Goal: Task Accomplishment & Management: Complete application form

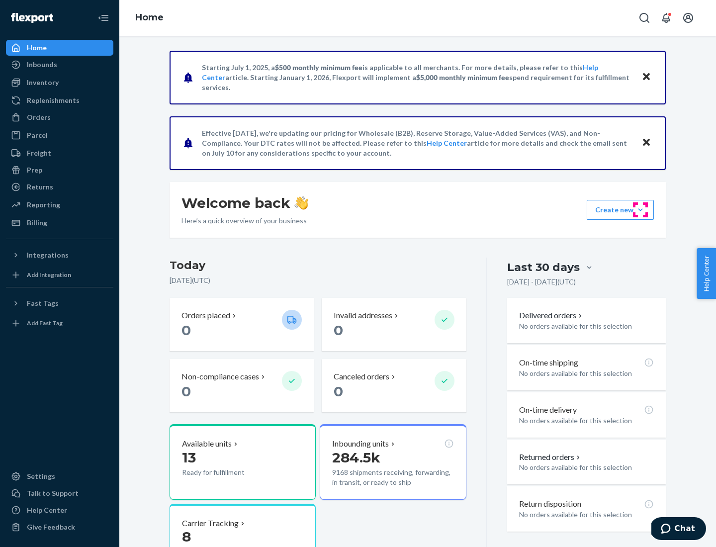
click at [640, 210] on button "Create new Create new inbound Create new order Create new product" at bounding box center [620, 210] width 67 height 20
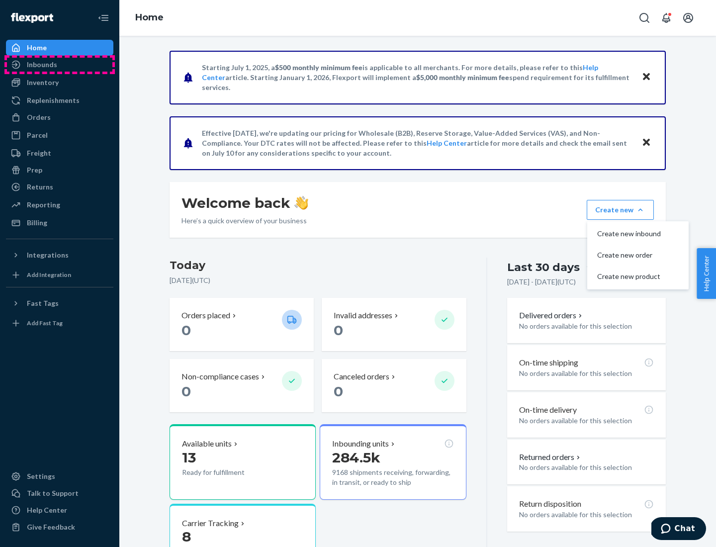
click at [60, 65] on div "Inbounds" at bounding box center [59, 65] width 105 height 14
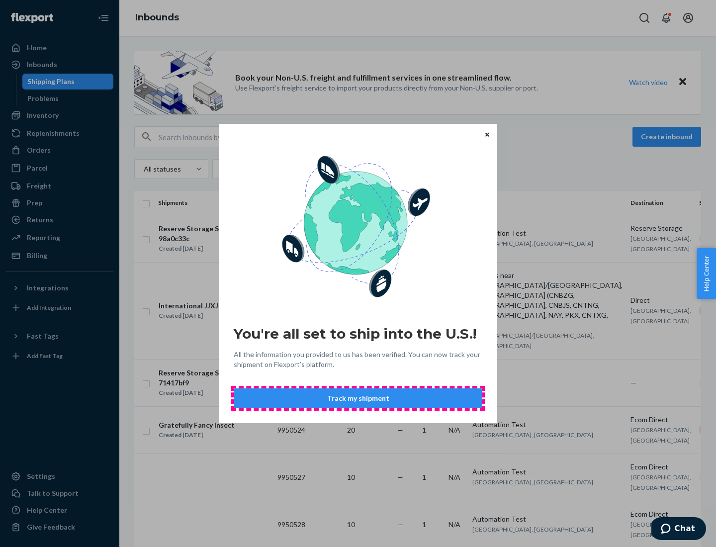
click at [358, 398] on button "Track my shipment" at bounding box center [358, 398] width 249 height 20
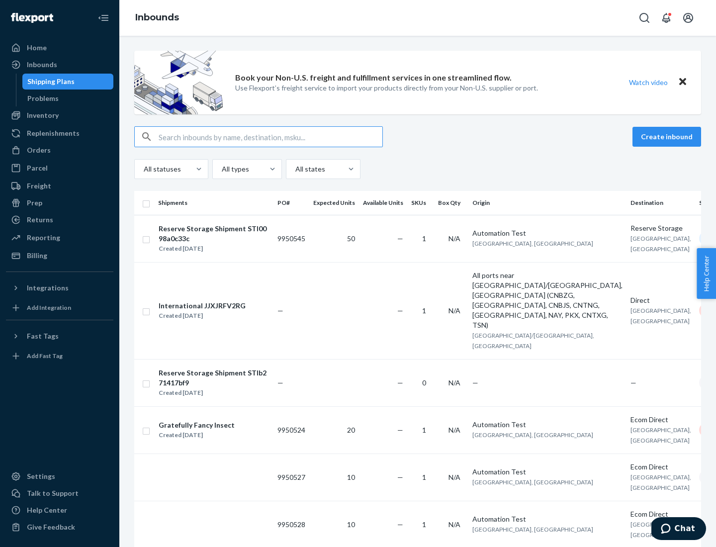
click at [668, 137] on button "Create inbound" at bounding box center [666, 137] width 69 height 20
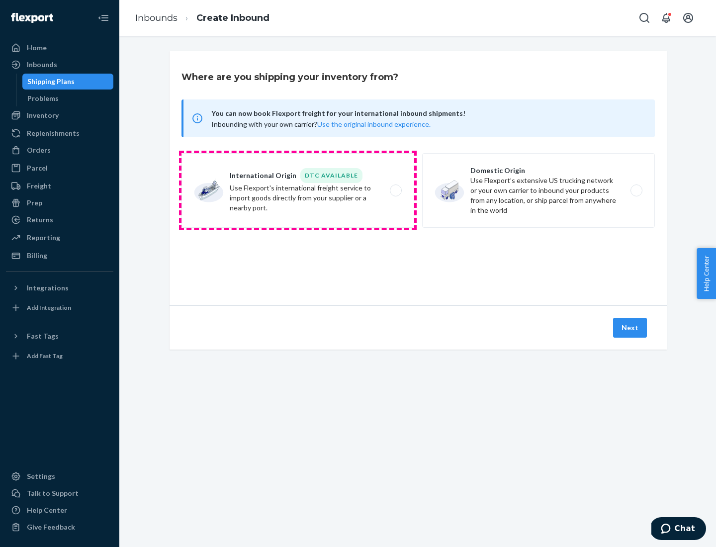
click at [298, 190] on label "International Origin DTC Available Use Flexport's international freight service…" at bounding box center [297, 190] width 233 height 75
click at [395, 190] on input "International Origin DTC Available Use Flexport's international freight service…" at bounding box center [398, 190] width 6 height 6
radio input "true"
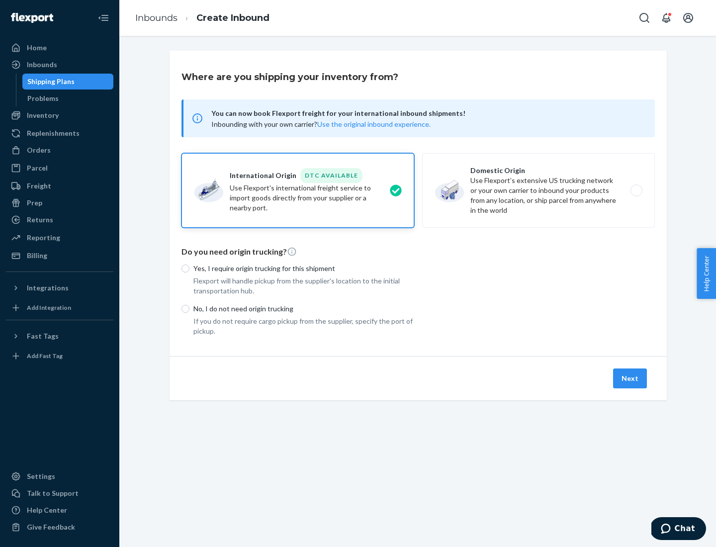
click at [304, 308] on p "No, I do not need origin trucking" at bounding box center [303, 309] width 221 height 10
click at [189, 308] on input "No, I do not need origin trucking" at bounding box center [185, 309] width 8 height 8
radio input "true"
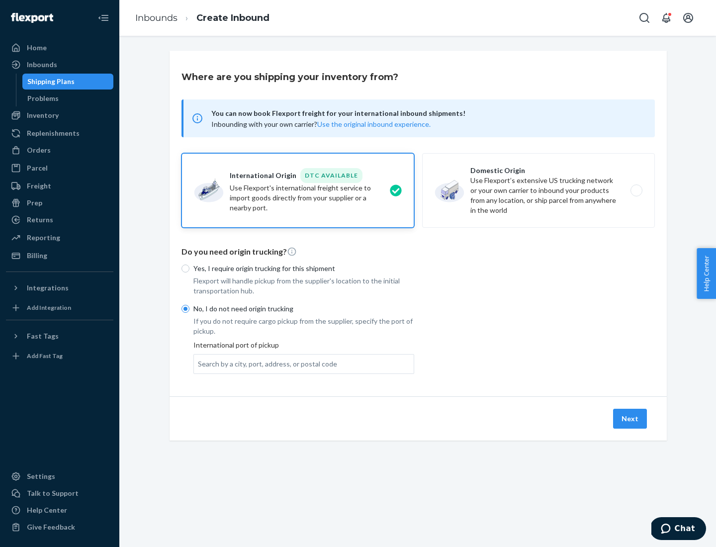
click at [265, 363] on div "Search by a city, port, address, or postal code" at bounding box center [267, 364] width 139 height 10
click at [199, 363] on input "Search by a city, port, address, or postal code" at bounding box center [198, 364] width 1 height 10
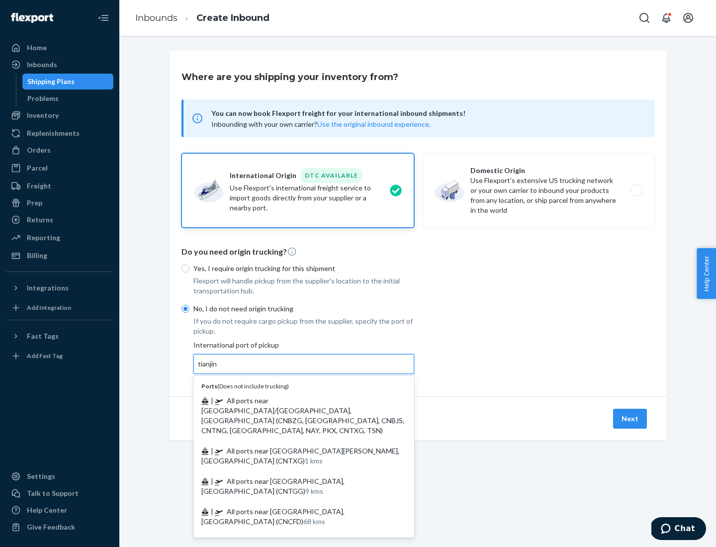
click at [294, 400] on span "| All ports near [GEOGRAPHIC_DATA]/[GEOGRAPHIC_DATA], [GEOGRAPHIC_DATA] (CNBZG,…" at bounding box center [302, 415] width 203 height 38
click at [218, 369] on input "tianjin" at bounding box center [208, 364] width 20 height 10
type input "All ports near [GEOGRAPHIC_DATA]/[GEOGRAPHIC_DATA], [GEOGRAPHIC_DATA] (CNBZG, […"
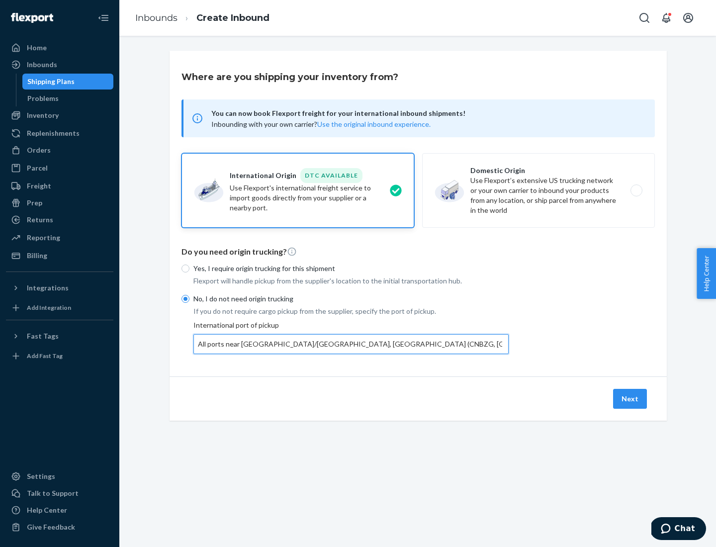
click at [630, 398] on button "Next" at bounding box center [630, 399] width 34 height 20
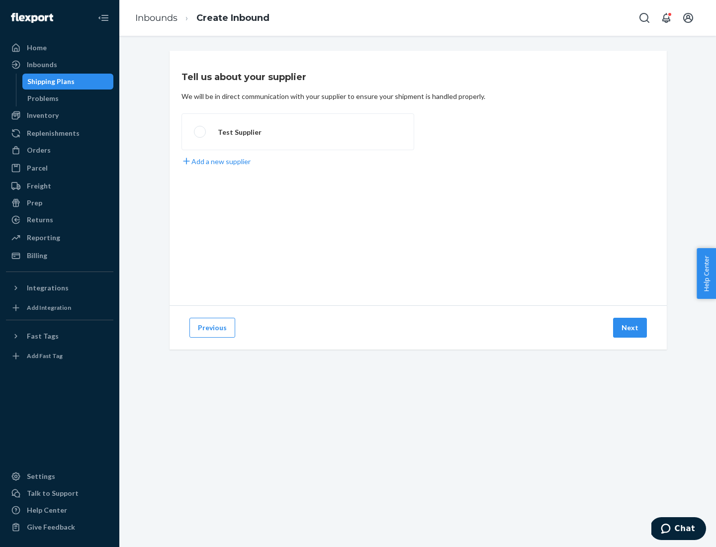
click at [298, 132] on label "Test Supplier" at bounding box center [297, 131] width 233 height 37
click at [200, 132] on input "Test Supplier" at bounding box center [197, 132] width 6 height 6
radio input "true"
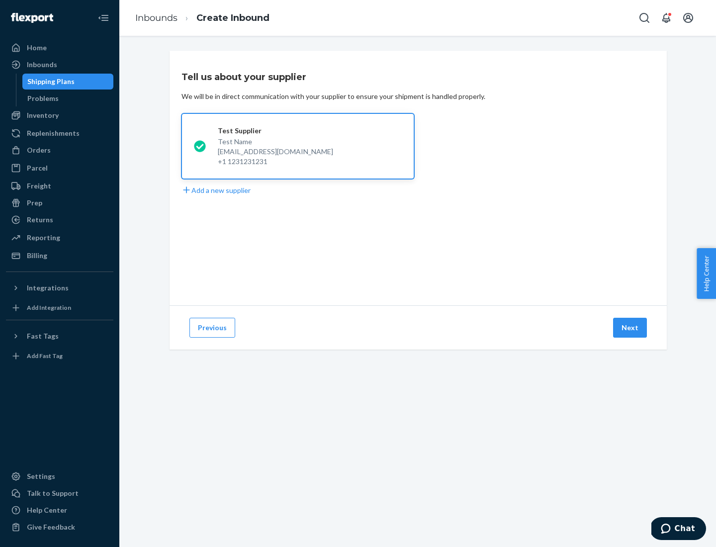
click at [630, 328] on button "Next" at bounding box center [630, 328] width 34 height 20
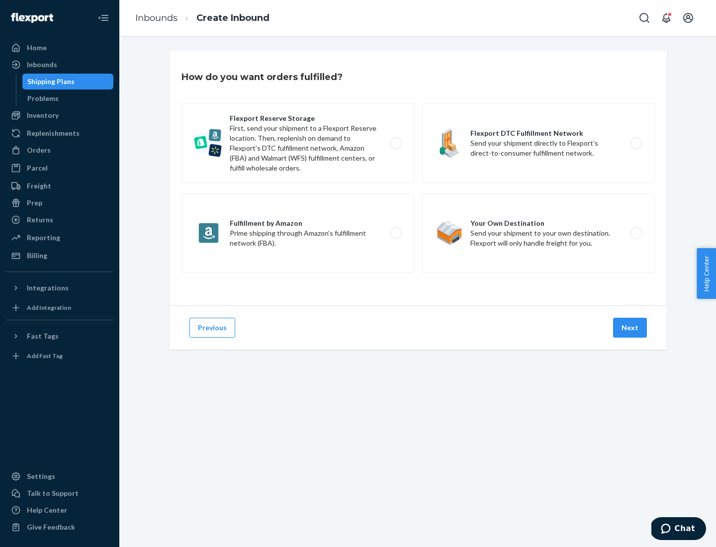
click at [298, 143] on label "Flexport Reserve Storage First, send your shipment to a Flexport Reserve locati…" at bounding box center [297, 143] width 233 height 80
click at [395, 143] on input "Flexport Reserve Storage First, send your shipment to a Flexport Reserve locati…" at bounding box center [398, 143] width 6 height 6
radio input "true"
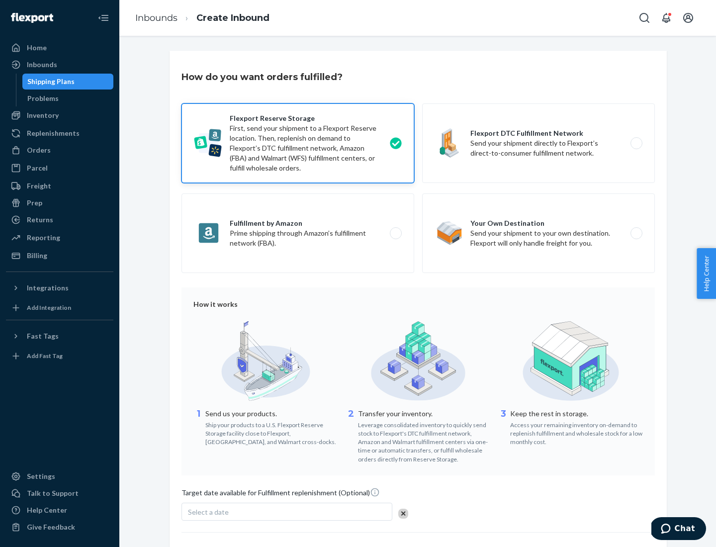
scroll to position [82, 0]
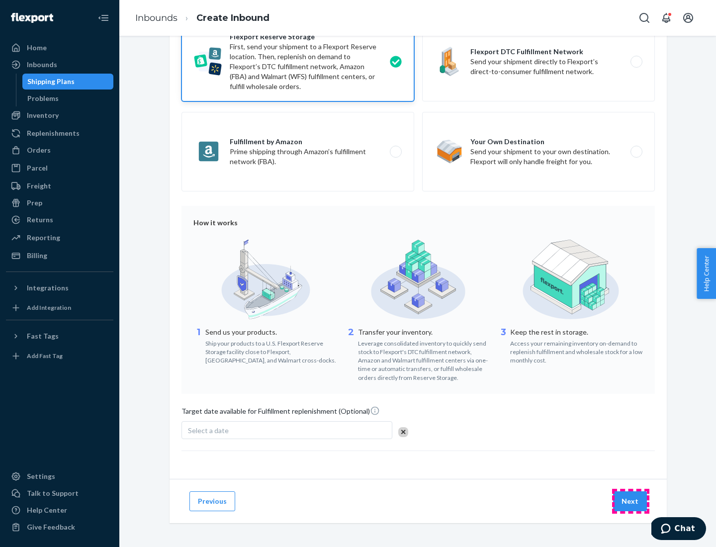
click at [630, 501] on button "Next" at bounding box center [630, 501] width 34 height 20
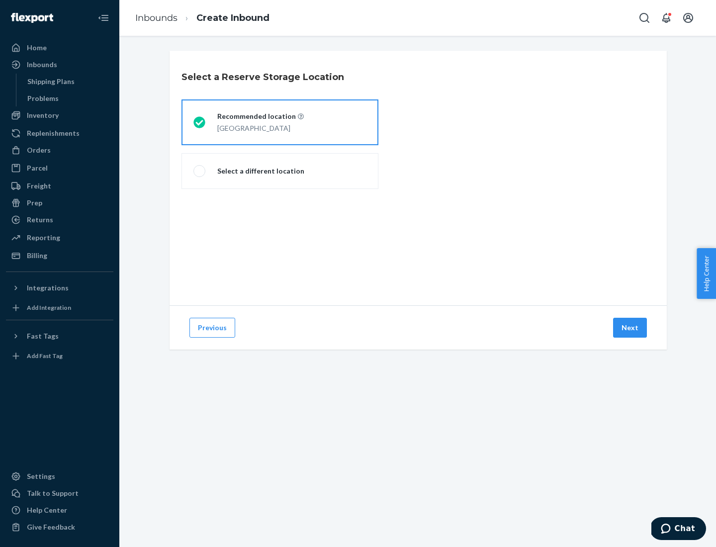
click at [280, 122] on div "[GEOGRAPHIC_DATA]" at bounding box center [260, 127] width 86 height 12
click at [200, 122] on input "Recommended location [GEOGRAPHIC_DATA]" at bounding box center [196, 122] width 6 height 6
click at [630, 328] on button "Next" at bounding box center [630, 328] width 34 height 20
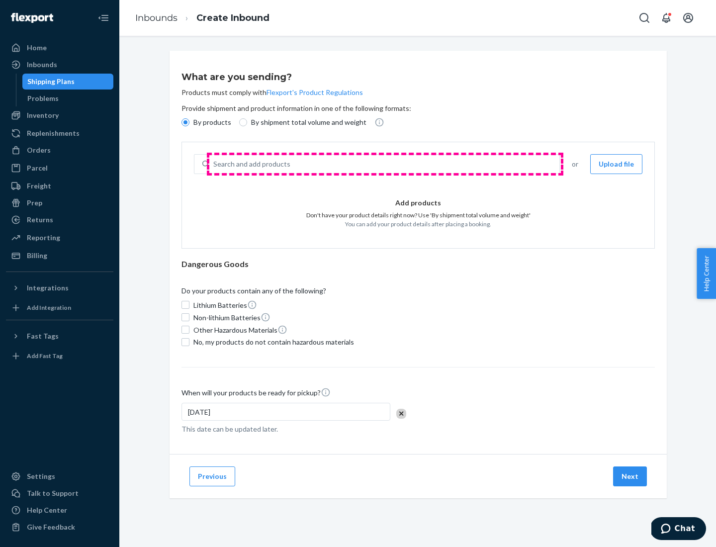
click at [385, 164] on div "Search and add products" at bounding box center [384, 164] width 350 height 18
click at [214, 164] on input "Search and add products" at bounding box center [213, 164] width 1 height 10
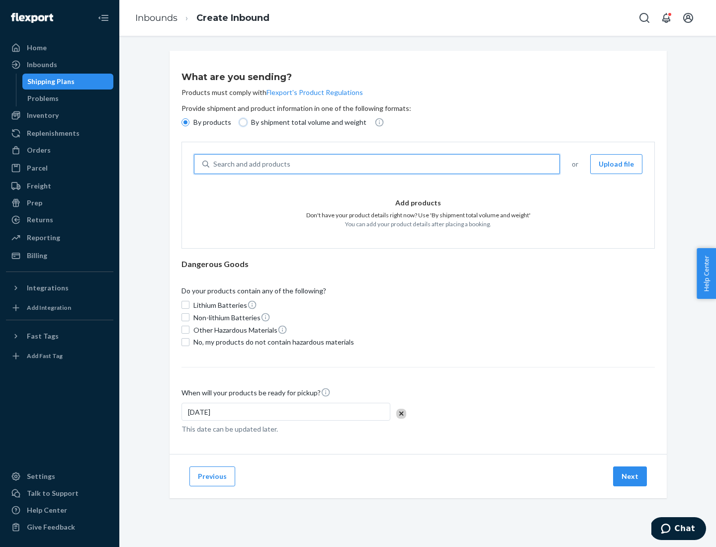
click at [242, 122] on input "By shipment total volume and weight" at bounding box center [243, 122] width 8 height 8
radio input "true"
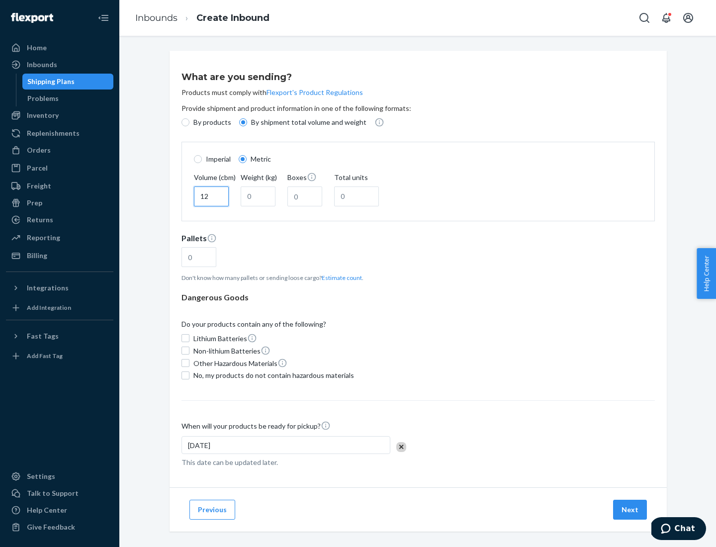
type input "12"
type input "22"
type input "222"
type input "121"
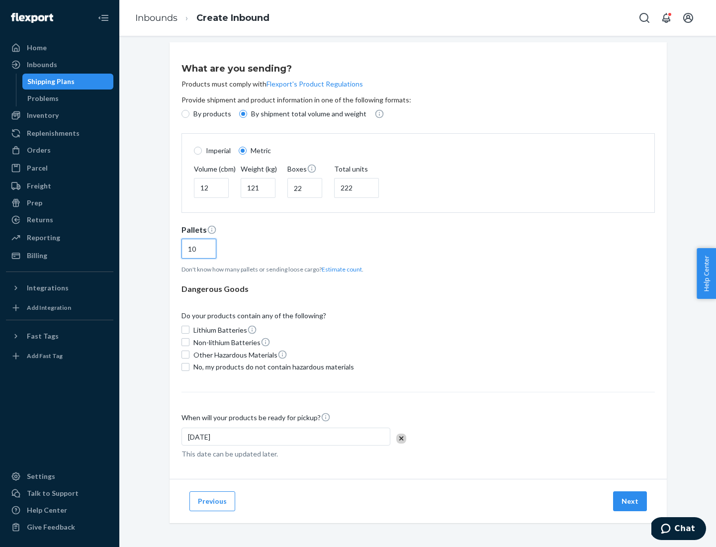
type input "10"
click at [272, 366] on span "No, my products do not contain hazardous materials" at bounding box center [273, 367] width 161 height 10
click at [189, 366] on input "No, my products do not contain hazardous materials" at bounding box center [185, 367] width 8 height 8
checkbox input "true"
click at [630, 501] on button "Next" at bounding box center [630, 501] width 34 height 20
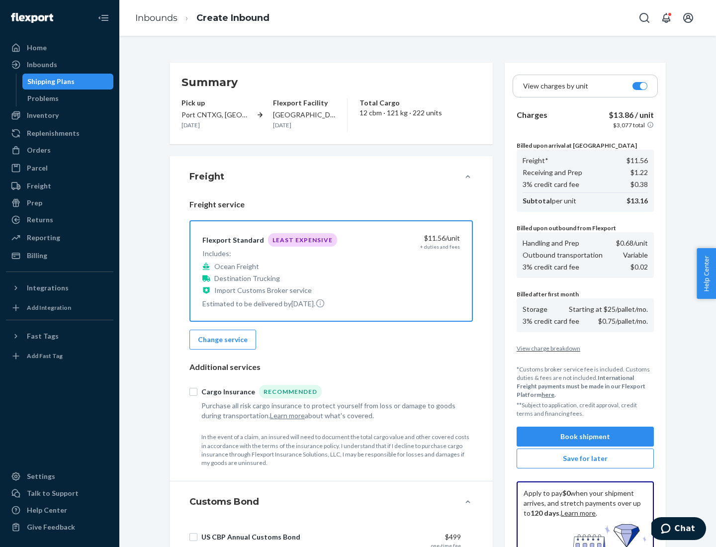
scroll to position [145, 0]
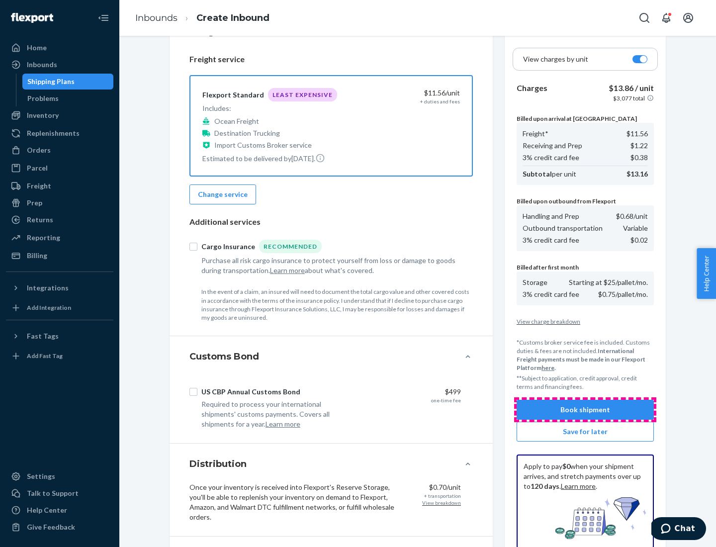
click at [585, 410] on button "Book shipment" at bounding box center [584, 410] width 137 height 20
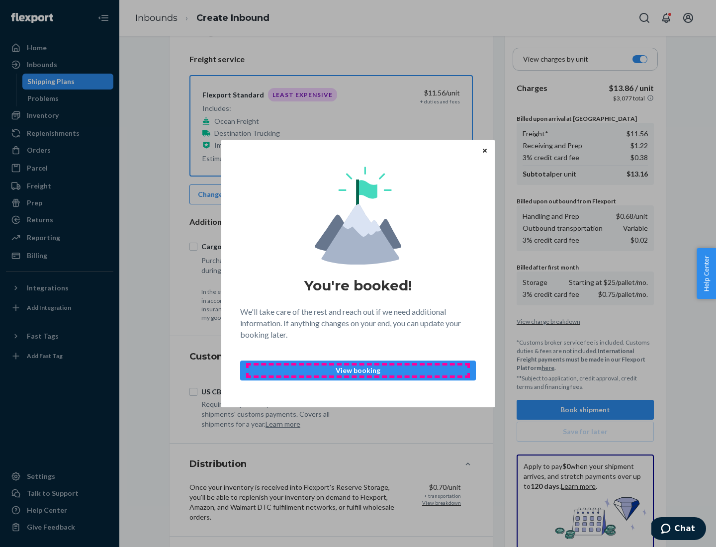
click at [358, 370] on p "View booking" at bounding box center [358, 370] width 219 height 10
